Goal: Task Accomplishment & Management: Manage account settings

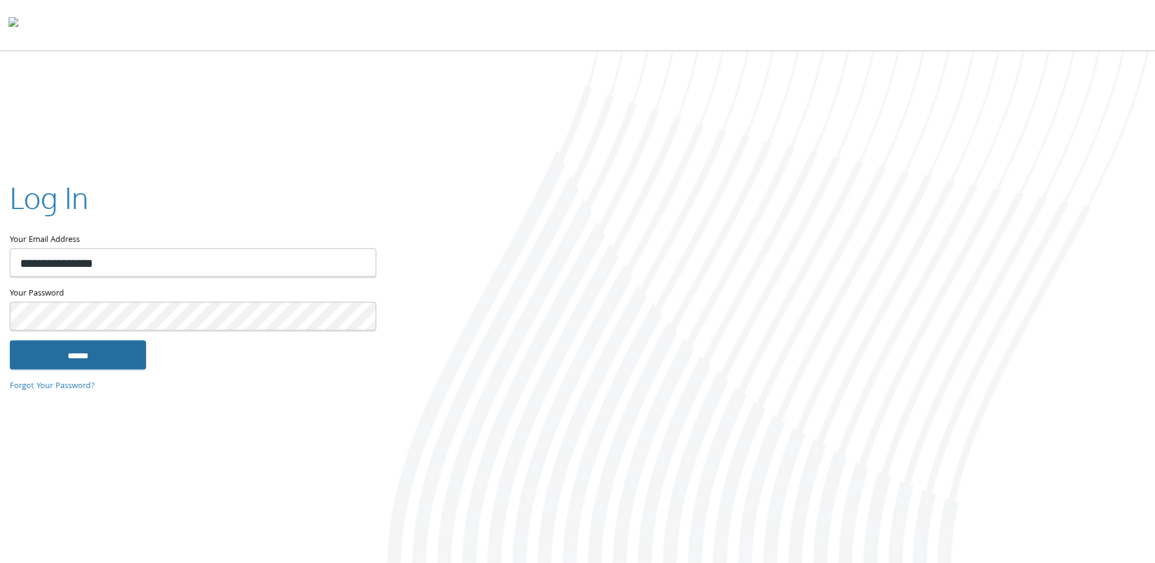
click at [127, 344] on input "******" at bounding box center [78, 354] width 136 height 29
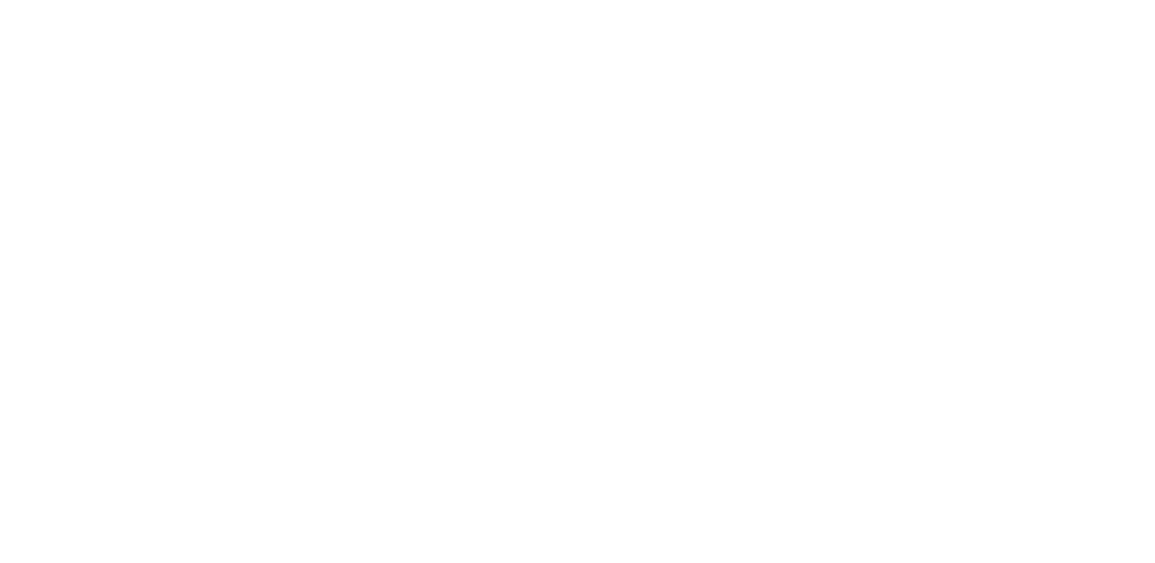
type input "**********"
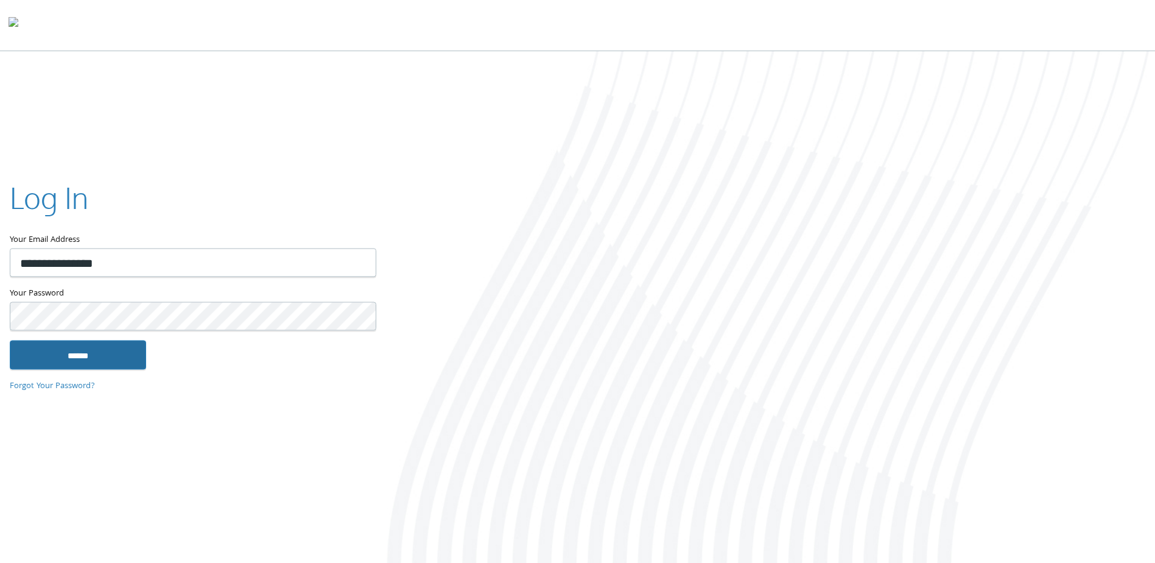
click at [118, 351] on input "******" at bounding box center [78, 354] width 136 height 29
click at [113, 346] on input "******" at bounding box center [78, 354] width 136 height 29
